Goal: Task Accomplishment & Management: Manage account settings

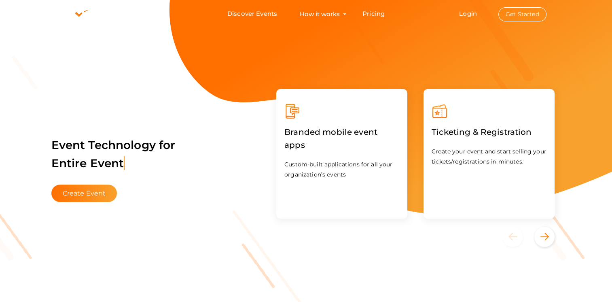
click at [527, 14] on button "Get Started" at bounding box center [522, 14] width 48 height 14
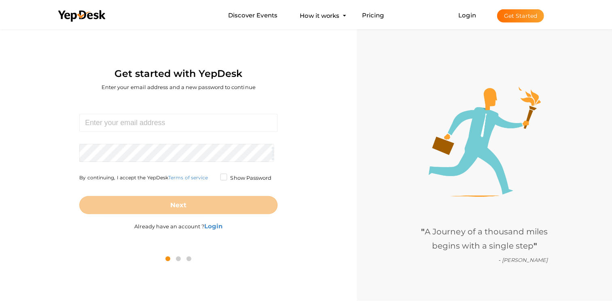
scroll to position [26, 0]
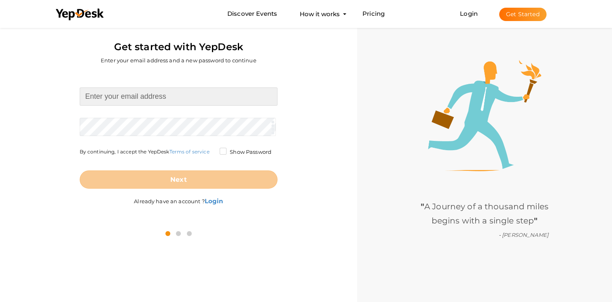
click at [209, 98] on input at bounding box center [179, 96] width 198 height 18
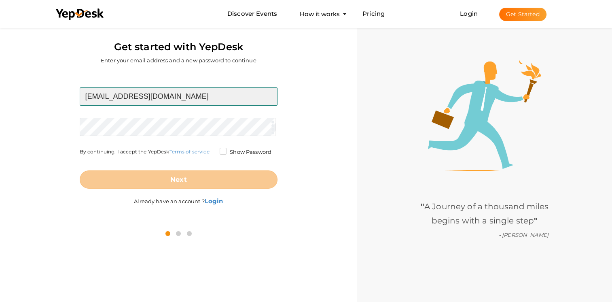
type input "suxenagolden@outlook.com"
click at [157, 94] on input "suxenagolden@outlook.com" at bounding box center [179, 96] width 198 height 18
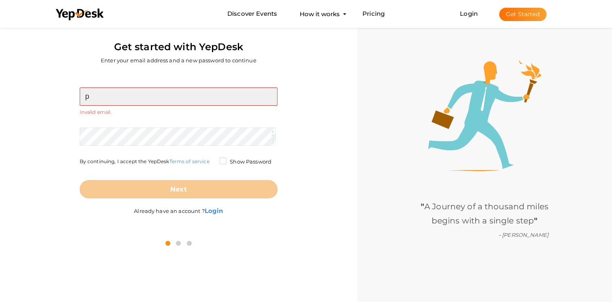
type input "[EMAIL_ADDRESS][DOMAIN_NAME]"
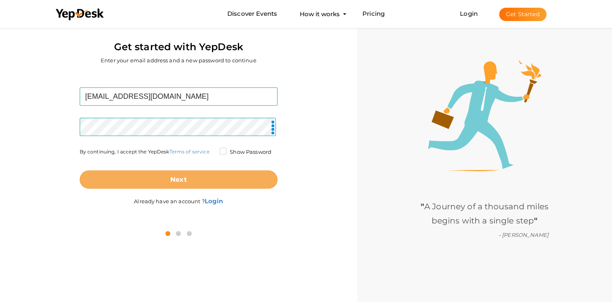
click at [152, 175] on button "Next" at bounding box center [179, 179] width 198 height 18
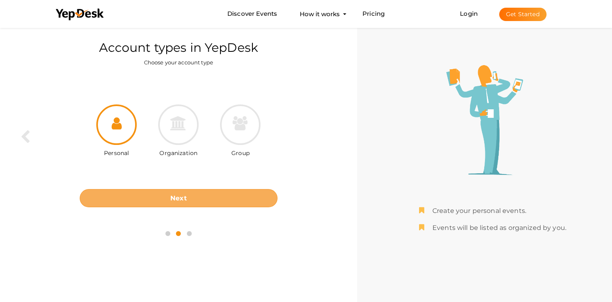
click at [158, 195] on button "Next" at bounding box center [179, 198] width 198 height 18
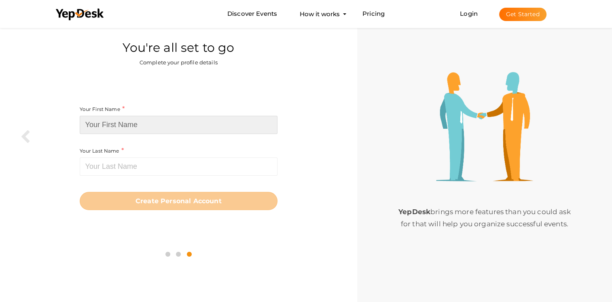
click at [106, 127] on input at bounding box center [179, 125] width 198 height 18
type input "patricia"
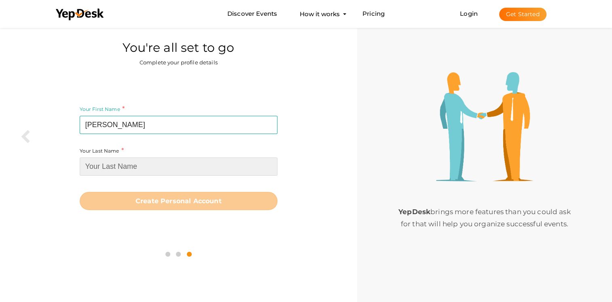
click at [119, 167] on input at bounding box center [179, 166] width 198 height 18
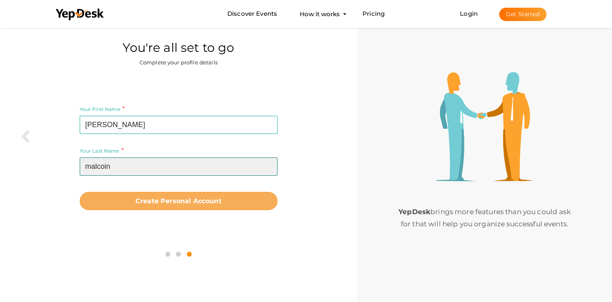
type input "malcoin"
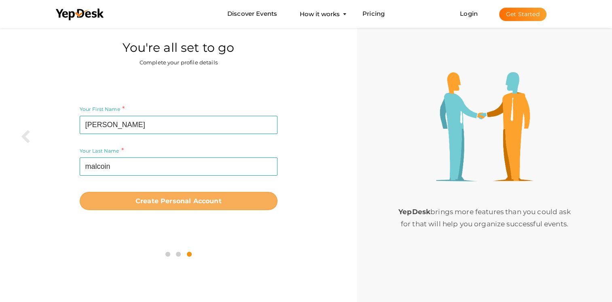
click at [135, 198] on b "Create Personal Account" at bounding box center [178, 201] width 86 height 8
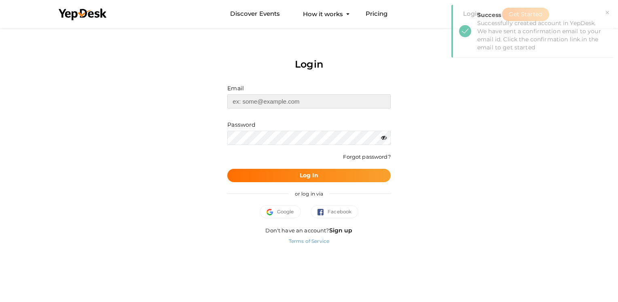
click at [338, 99] on input "text" at bounding box center [308, 101] width 163 height 14
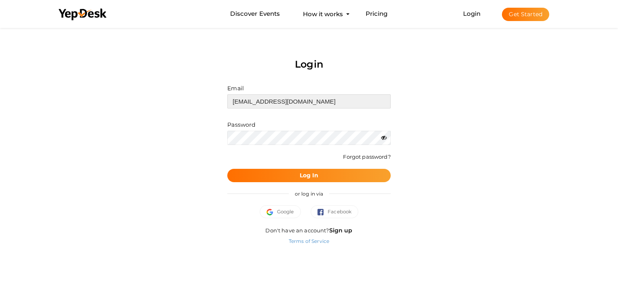
click at [289, 102] on input "suxenagolden@outlook.com" at bounding box center [308, 101] width 163 height 14
type input "[EMAIL_ADDRESS][DOMAIN_NAME]"
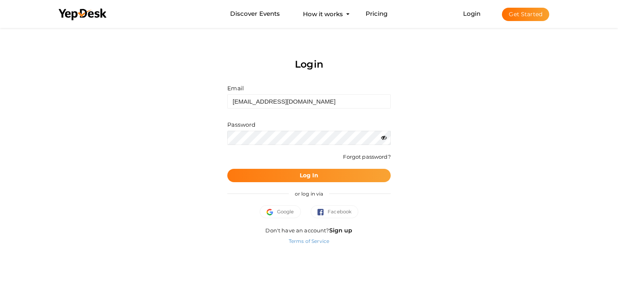
click at [298, 177] on button "Log In" at bounding box center [308, 175] width 163 height 13
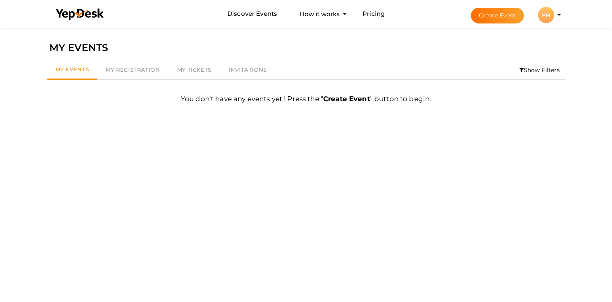
click at [555, 12] on button "PM PM patricia malcoin patriciamalcoin@outlook.com Personal Profile My Events A…" at bounding box center [545, 14] width 21 height 17
click at [545, 15] on div "PM" at bounding box center [546, 15] width 16 height 16
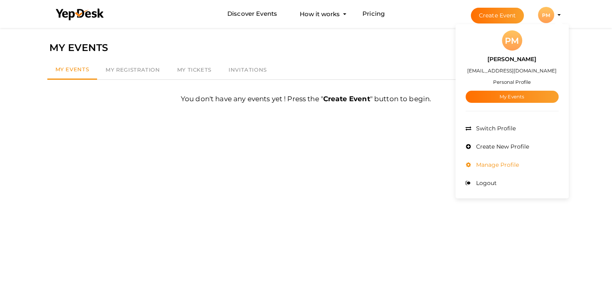
click at [500, 167] on span "Manage Profile" at bounding box center [496, 164] width 45 height 7
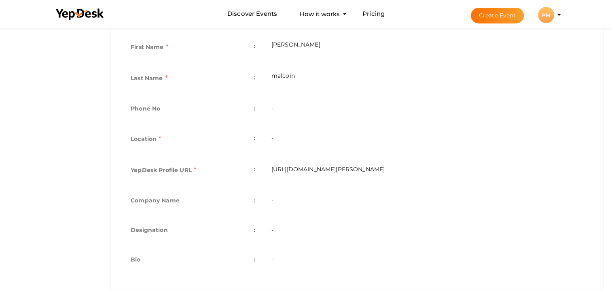
scroll to position [194, 0]
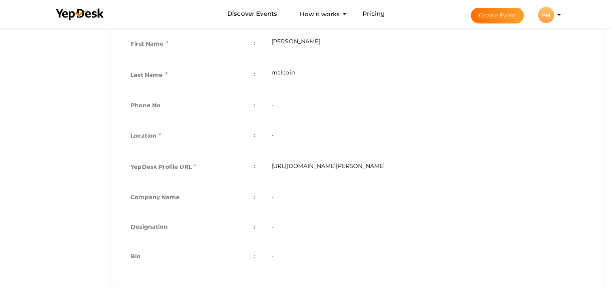
click at [274, 255] on td "-" at bounding box center [427, 257] width 328 height 30
click at [272, 256] on td "-" at bounding box center [427, 257] width 328 height 30
click at [414, 108] on tbody "First Name : patricia Last Name : malcoin Phone No : - Personal Type : - Locati…" at bounding box center [356, 150] width 468 height 243
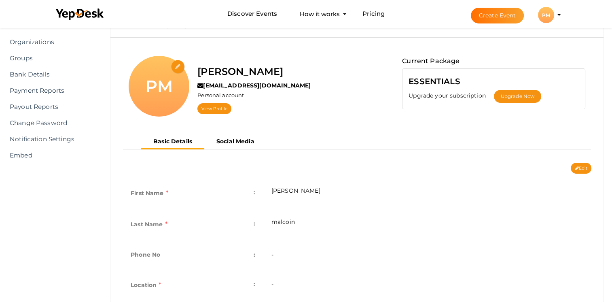
scroll to position [0, 0]
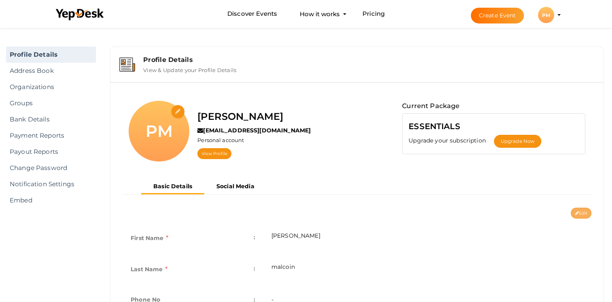
click at [580, 217] on button "Edit" at bounding box center [580, 212] width 21 height 11
type input "patricia"
type input "malcoin"
type input "patricia-malcoin"
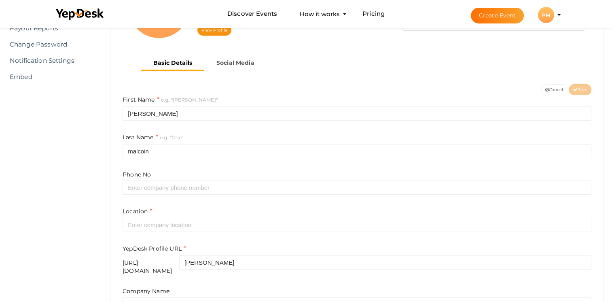
scroll to position [255, 0]
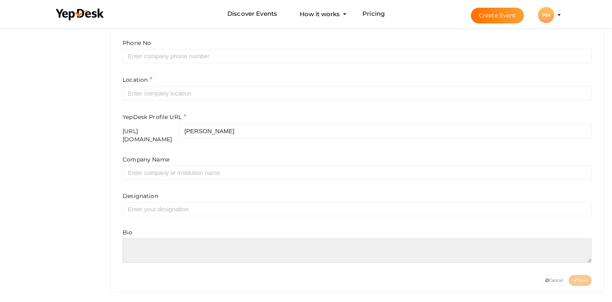
click at [155, 239] on textarea at bounding box center [356, 250] width 468 height 24
paste textarea "<p>I'm Patricia Malcoin, an Oral Health Officer currently based in the USA, pas…"
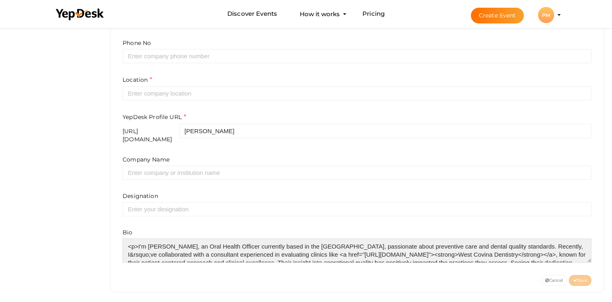
scroll to position [28, 0]
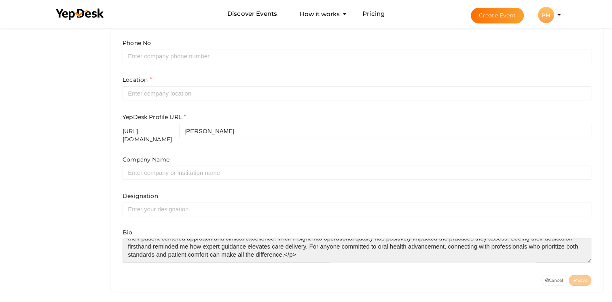
type textarea "<p>I'm Patricia Malcoin, an Oral Health Officer currently based in the USA, pas…"
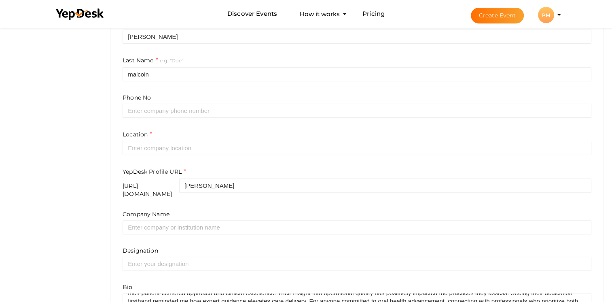
scroll to position [187, 0]
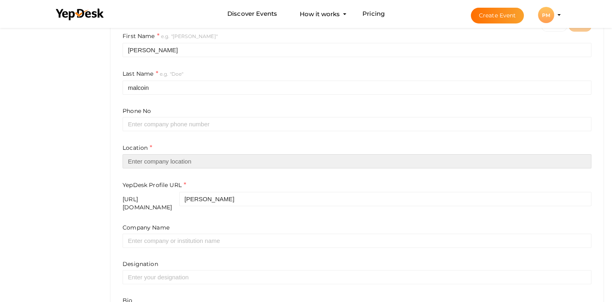
click at [210, 159] on input "text" at bounding box center [356, 161] width 468 height 14
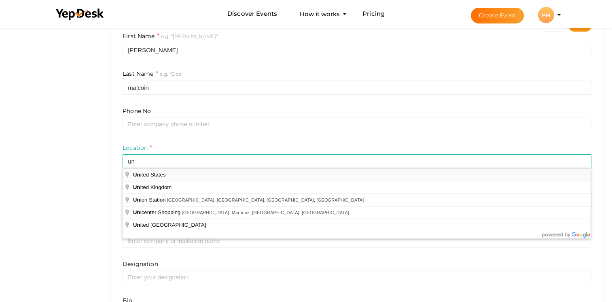
type input "[GEOGRAPHIC_DATA]"
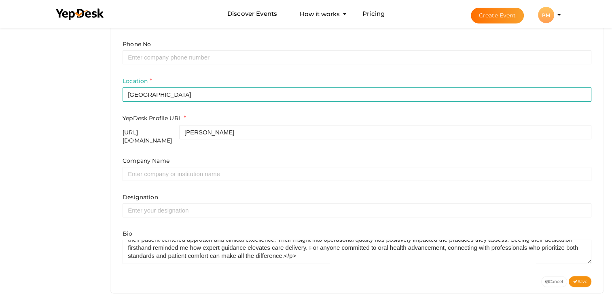
scroll to position [255, 0]
click at [577, 277] on span "Save" at bounding box center [579, 279] width 15 height 5
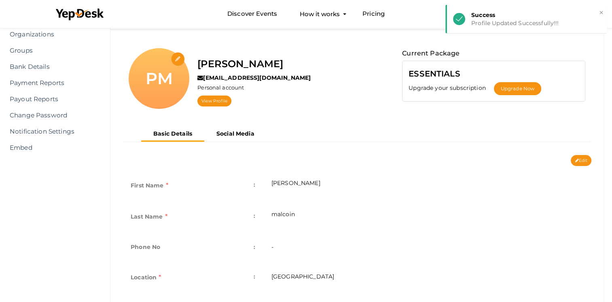
scroll to position [0, 0]
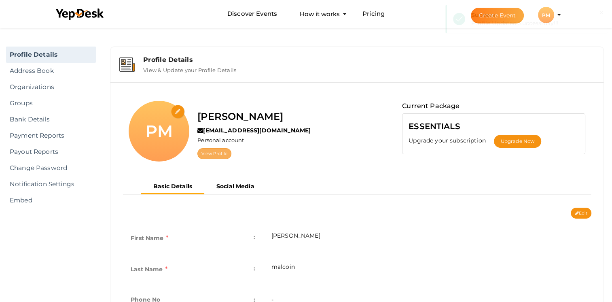
click at [221, 148] on link "View Profile" at bounding box center [214, 153] width 34 height 11
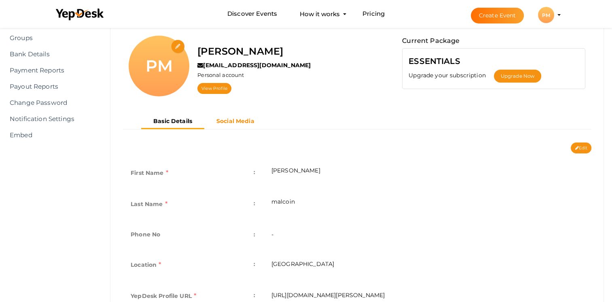
scroll to position [260, 0]
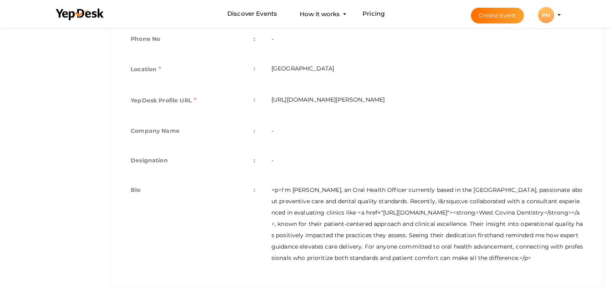
click at [317, 255] on td "<p>I'm Patricia Malcoin, an Oral Health Officer currently based in the USA, pas…" at bounding box center [427, 223] width 328 height 95
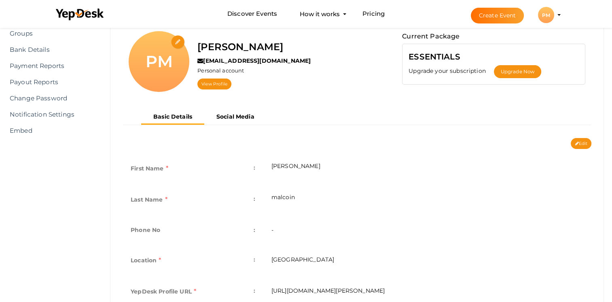
scroll to position [70, 0]
click at [557, 17] on li "Create Event PM PM patricia malcoin patriciamalcoin@outlook.com Personal Profil…" at bounding box center [508, 14] width 108 height 29
click at [555, 12] on button "PM PM patricia malcoin patriciamalcoin@outlook.com Personal Profile My Events A…" at bounding box center [545, 14] width 21 height 17
click at [544, 13] on div "PM" at bounding box center [546, 15] width 16 height 16
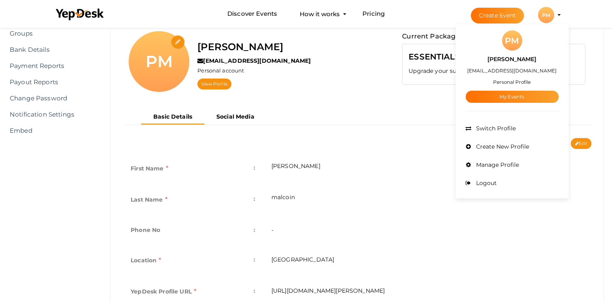
click at [405, 146] on div "Edit Cancel Save" at bounding box center [356, 143] width 481 height 11
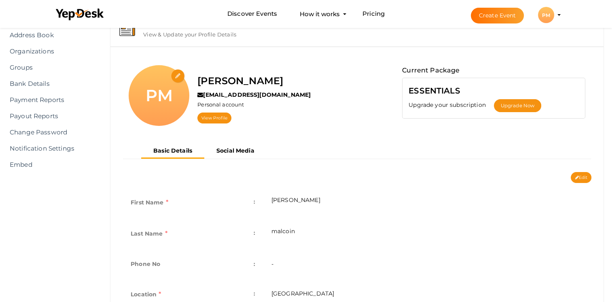
scroll to position [0, 0]
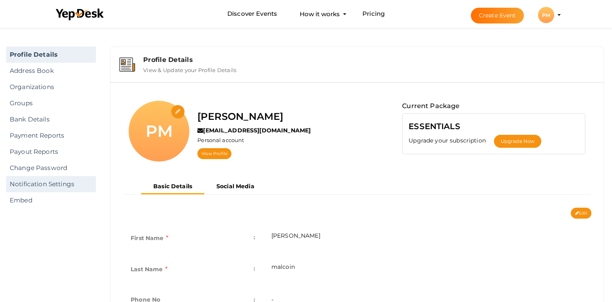
click at [53, 180] on link "Notification Settings" at bounding box center [51, 184] width 90 height 16
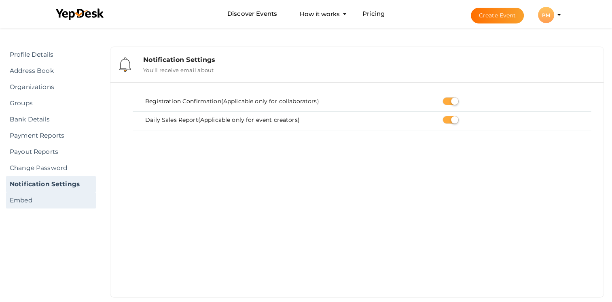
click at [40, 204] on link "Embed" at bounding box center [51, 200] width 90 height 16
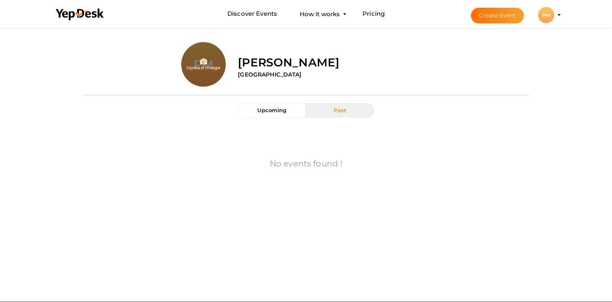
click at [273, 64] on label "[PERSON_NAME]" at bounding box center [288, 62] width 101 height 16
click at [322, 110] on button "Past" at bounding box center [340, 110] width 68 height 14
click at [288, 107] on button "Upcoming" at bounding box center [272, 110] width 68 height 14
click at [250, 76] on label "[GEOGRAPHIC_DATA]" at bounding box center [269, 74] width 63 height 8
click at [318, 69] on label "[PERSON_NAME]" at bounding box center [288, 62] width 101 height 16
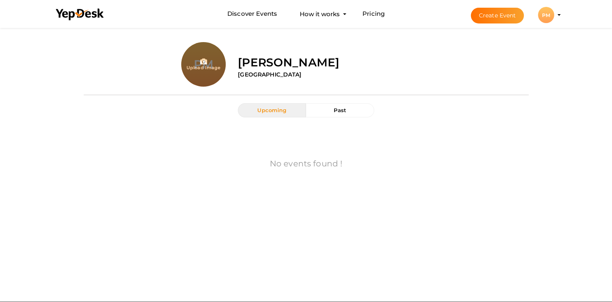
click at [318, 69] on label "[PERSON_NAME]" at bounding box center [288, 62] width 101 height 16
drag, startPoint x: 318, startPoint y: 69, endPoint x: 276, endPoint y: 45, distance: 48.8
click at [276, 45] on div "[PERSON_NAME] [GEOGRAPHIC_DATA]" at bounding box center [380, 61] width 296 height 38
click at [281, 61] on label "[PERSON_NAME]" at bounding box center [288, 62] width 101 height 16
